Goal: Transaction & Acquisition: Download file/media

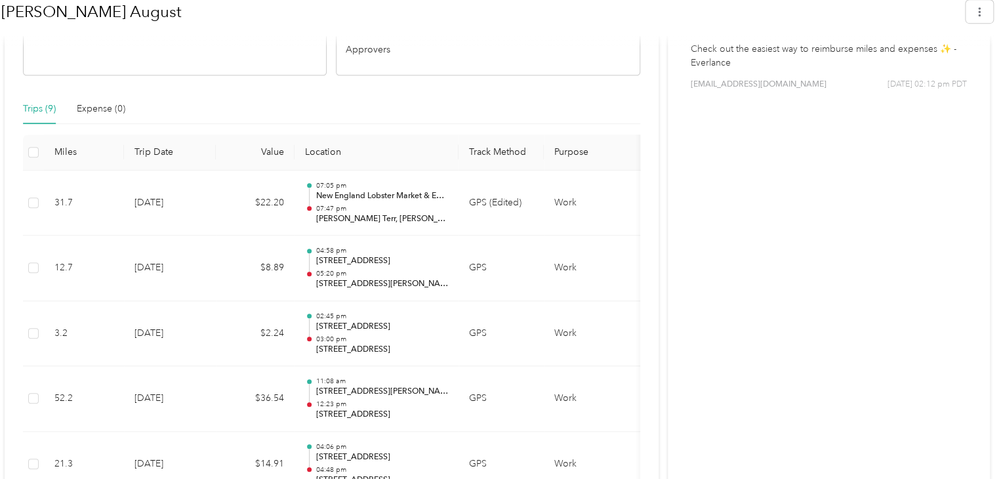
scroll to position [525, 0]
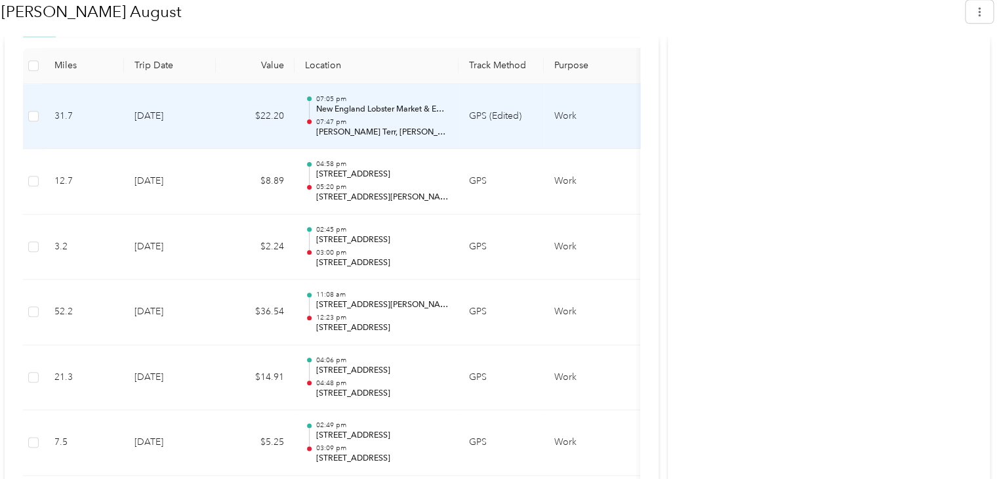
click at [352, 117] on p "07:47 pm" at bounding box center [382, 121] width 133 height 9
click at [356, 115] on div "07:05 pm New England Lobster Market & Eatery, [STREET_ADDRESS][PERSON_NAME] 07:…" at bounding box center [382, 116] width 133 height 44
click at [554, 115] on td "Work" at bounding box center [593, 117] width 98 height 66
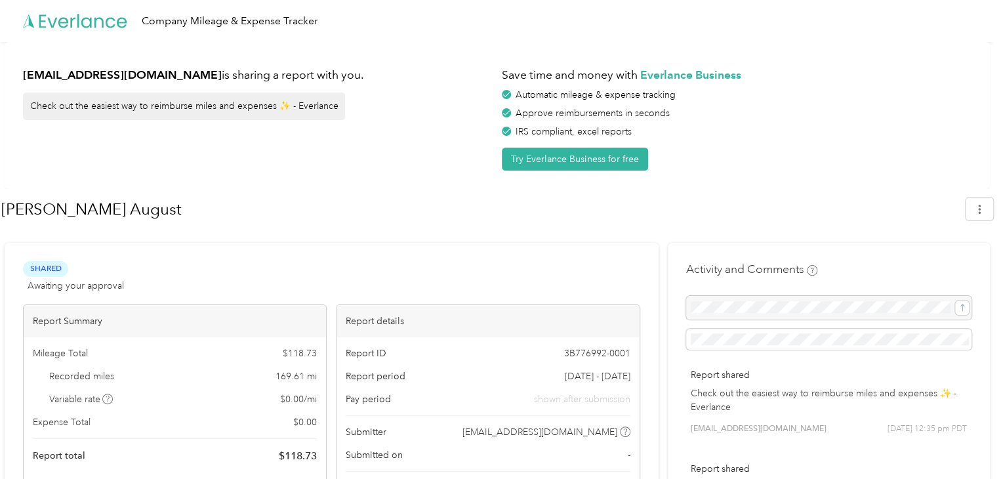
scroll to position [0, 0]
click at [990, 207] on button "button" at bounding box center [980, 208] width 28 height 23
click at [943, 264] on span "Download" at bounding box center [948, 271] width 43 height 14
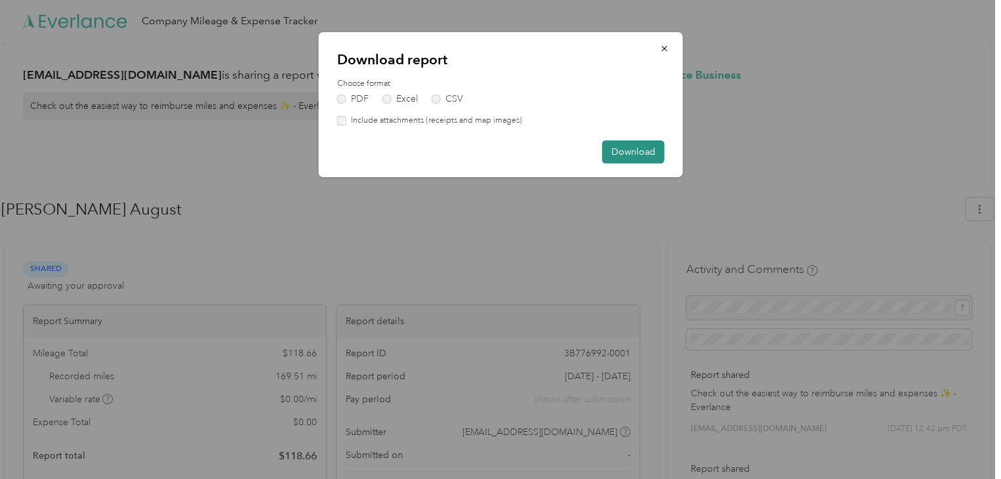
click at [617, 152] on button "Download" at bounding box center [633, 151] width 62 height 23
